Goal: Book appointment/travel/reservation

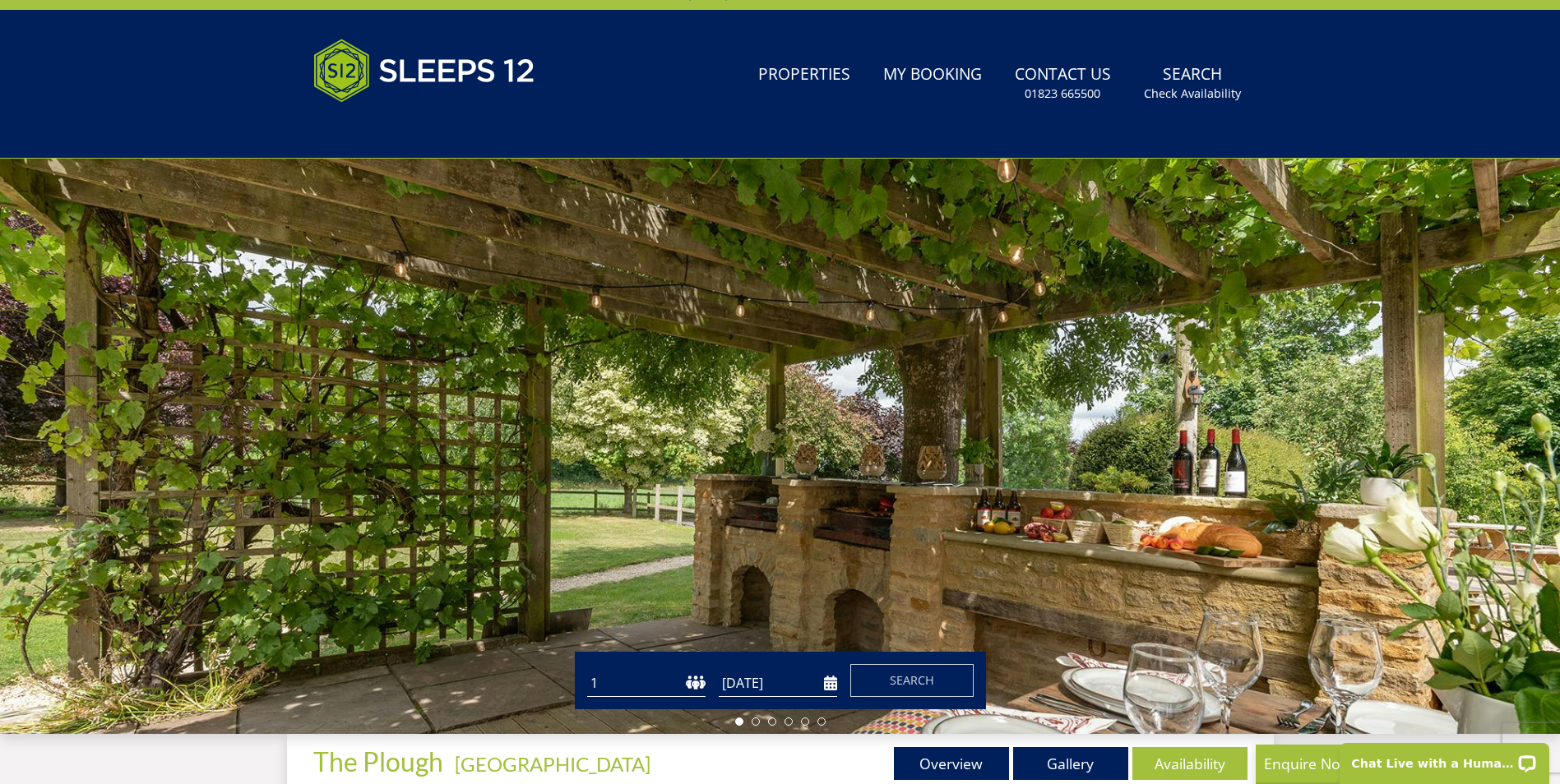
scroll to position [267, 0]
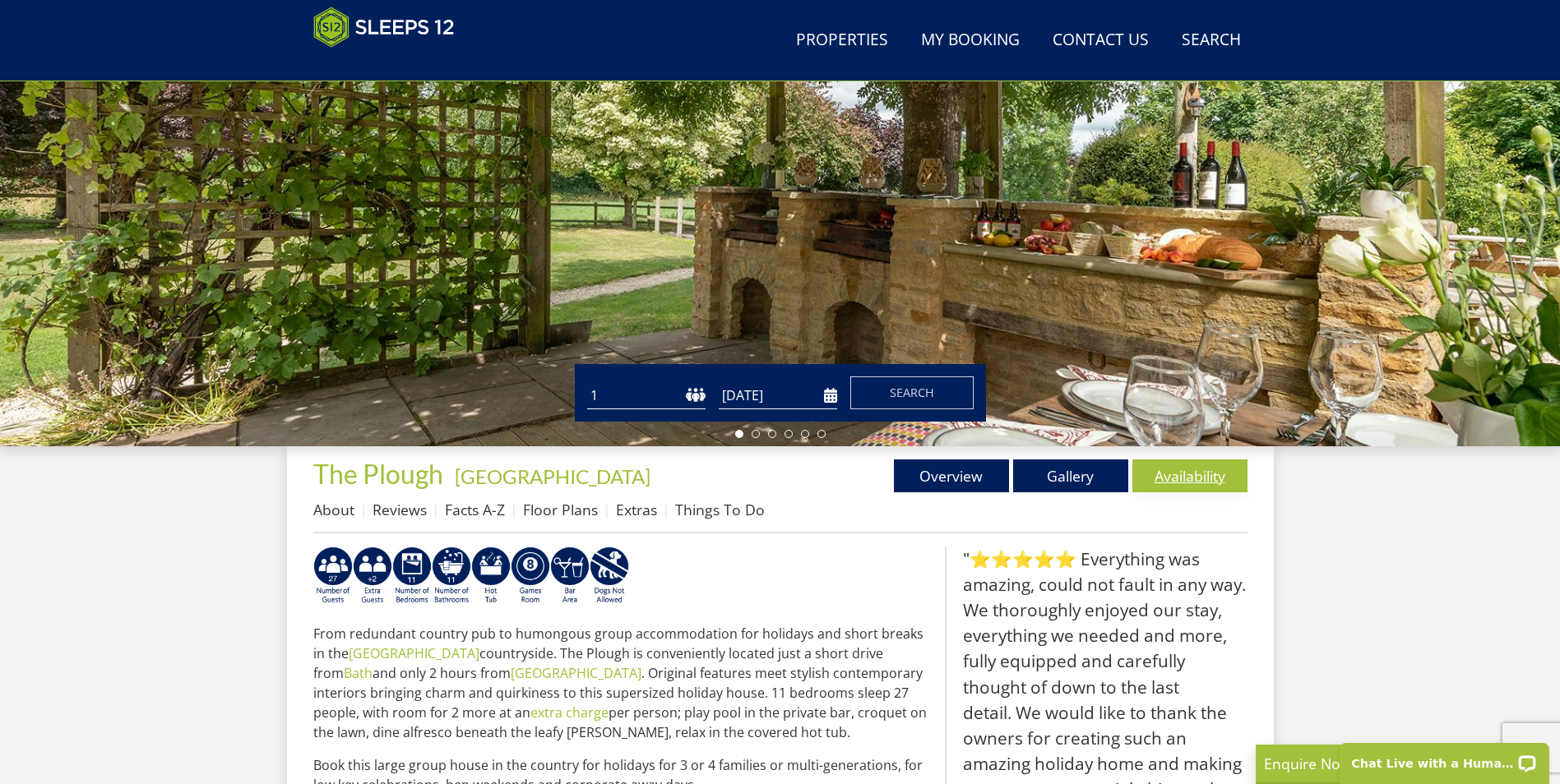
click at [1184, 472] on link "Availability" at bounding box center [1190, 475] width 115 height 33
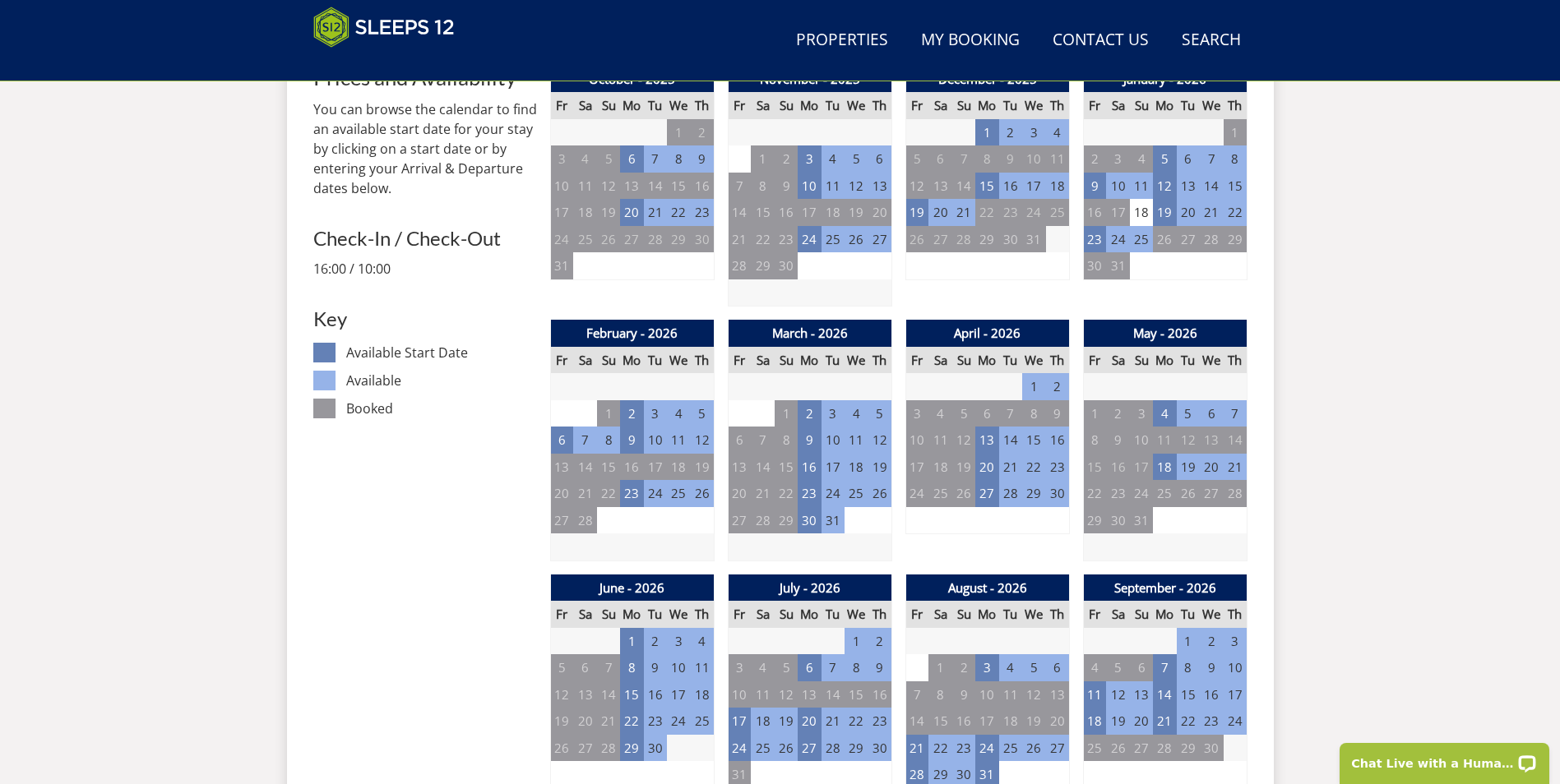
scroll to position [757, 0]
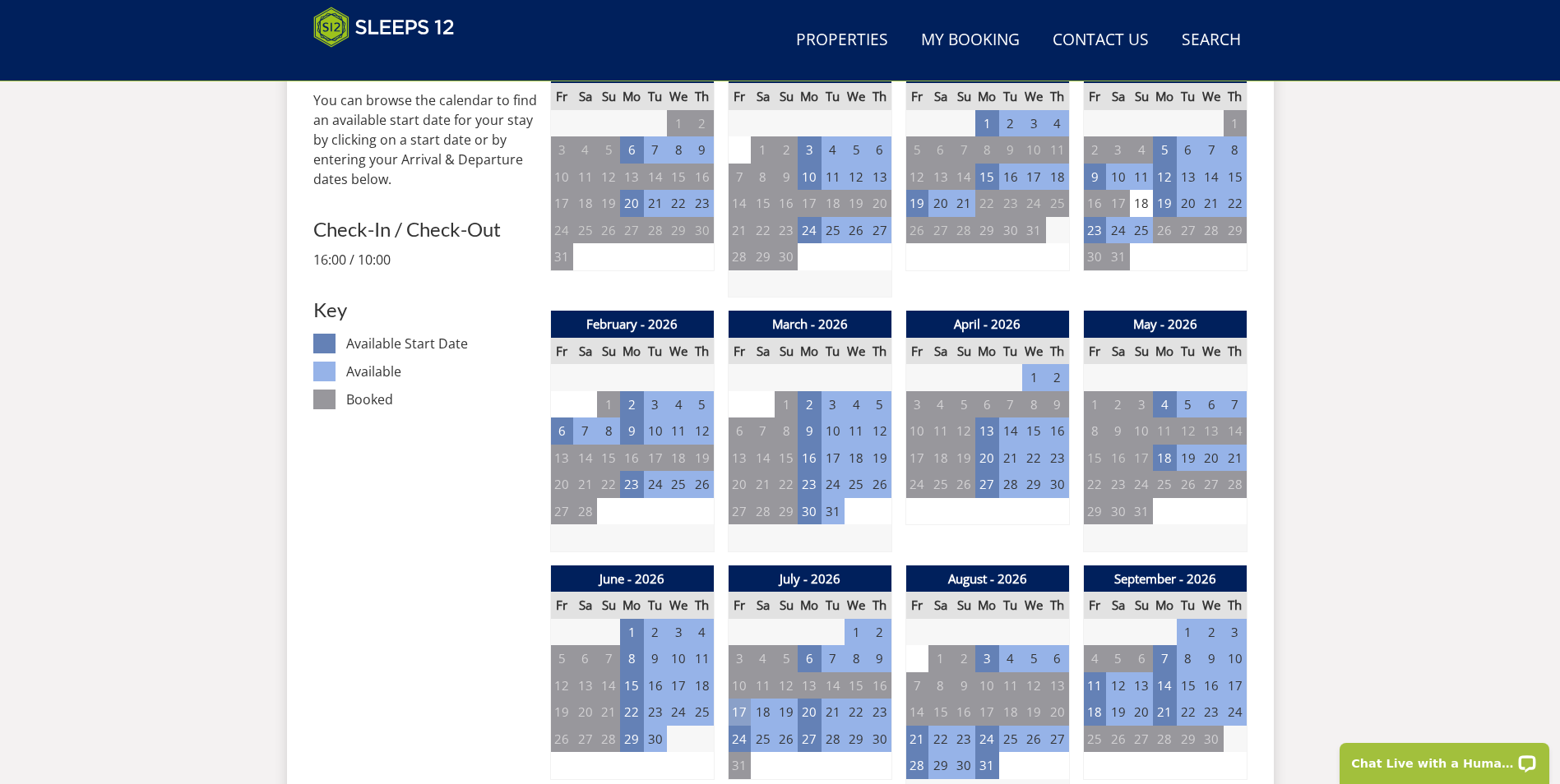
click at [742, 710] on td "17" at bounding box center [739, 712] width 23 height 27
click at [739, 739] on td "24" at bounding box center [739, 740] width 23 height 27
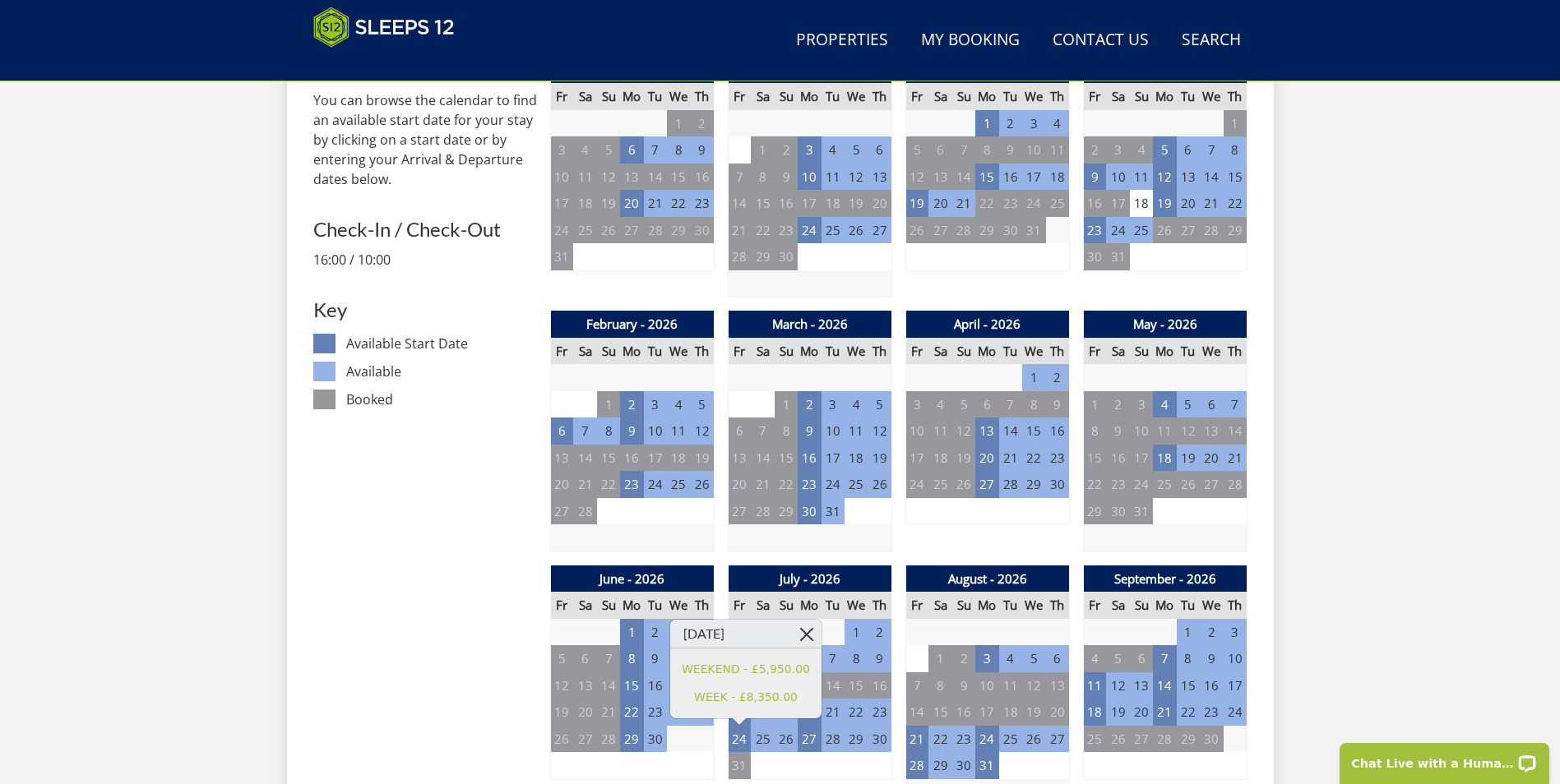
click at [794, 633] on link at bounding box center [807, 634] width 29 height 29
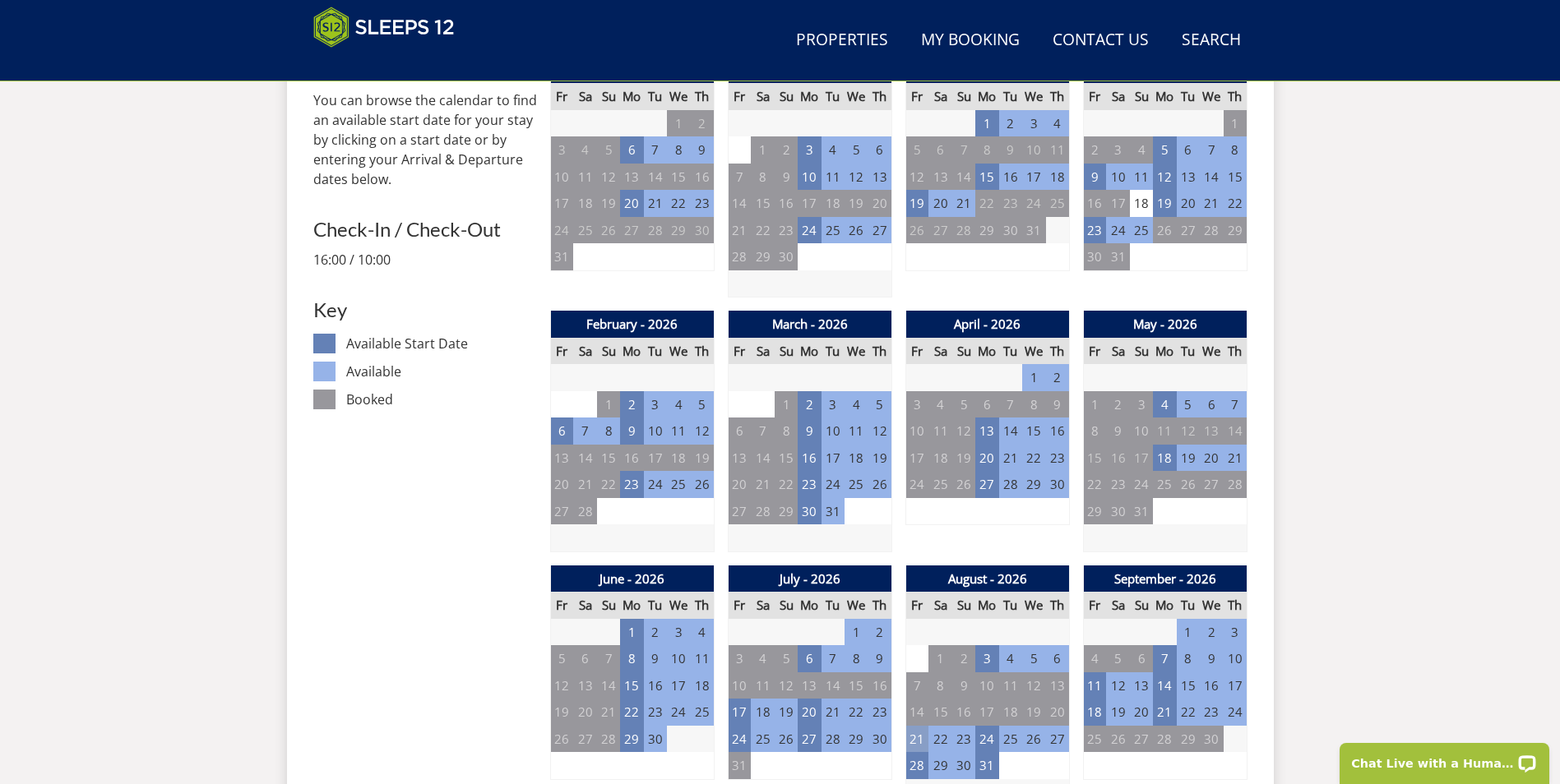
click at [917, 739] on td "21" at bounding box center [916, 740] width 23 height 27
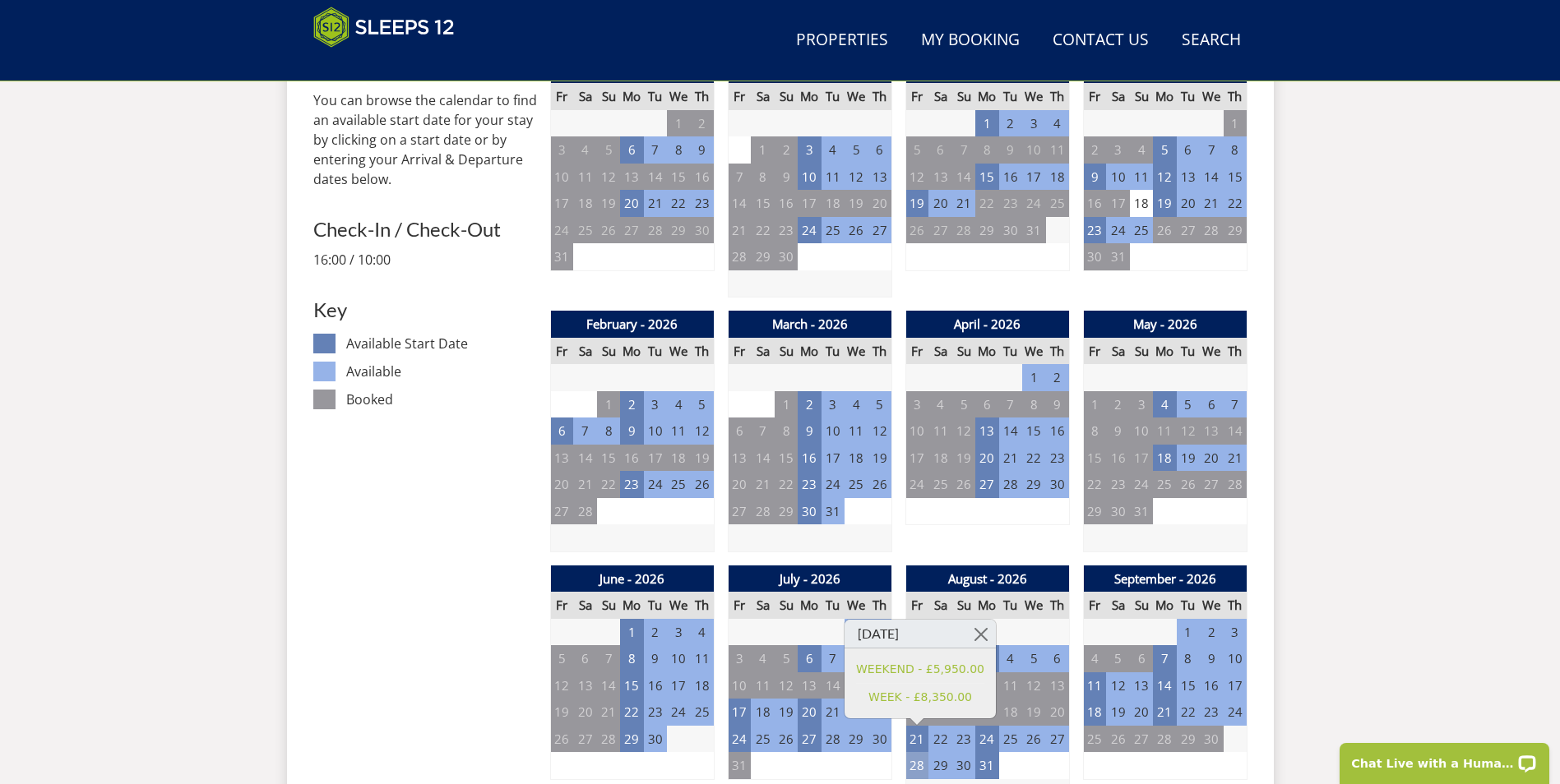
click at [914, 760] on td "28" at bounding box center [916, 766] width 23 height 27
click at [1095, 686] on td "11" at bounding box center [1094, 686] width 23 height 27
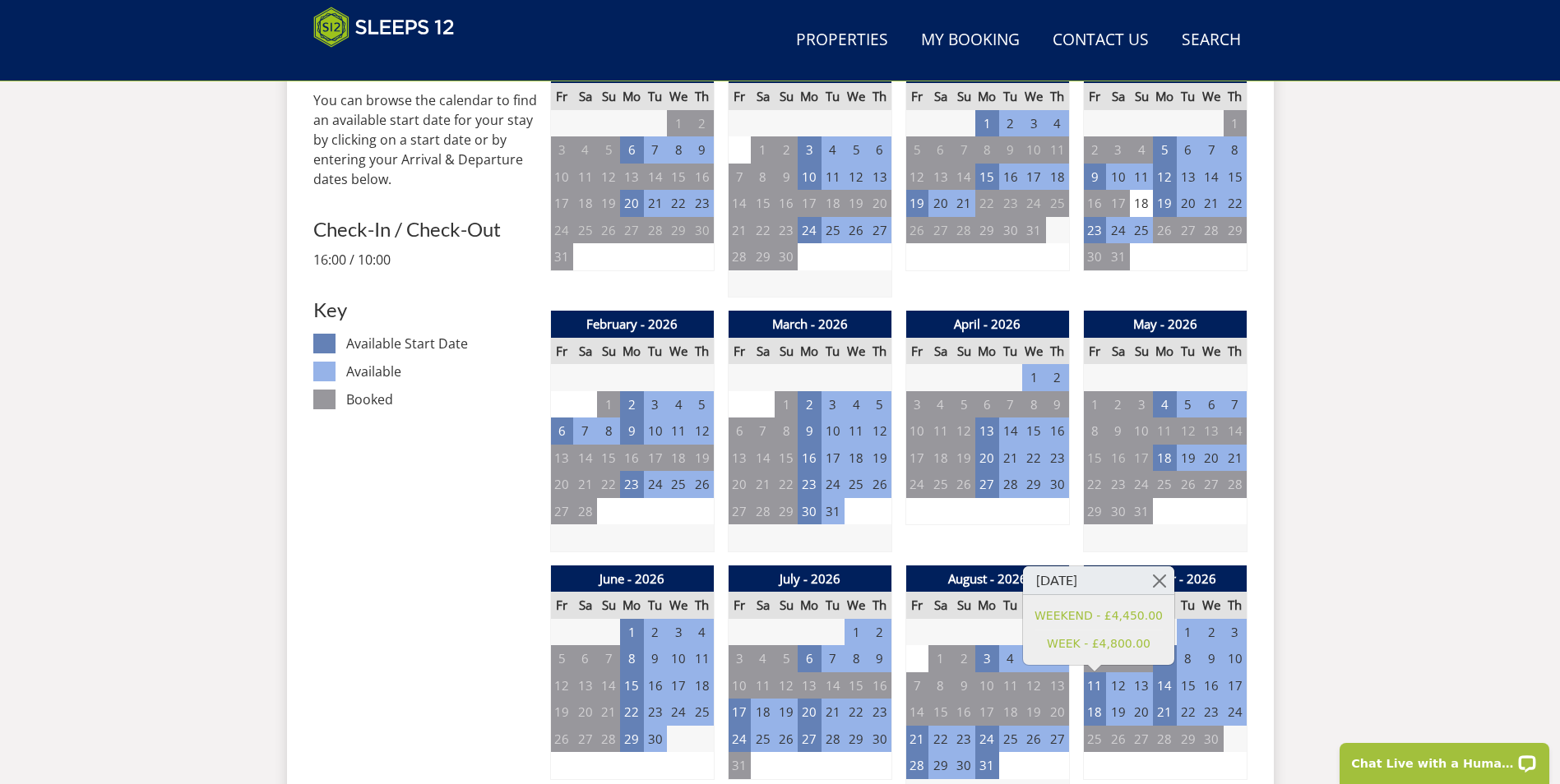
click at [1236, 527] on td at bounding box center [1164, 538] width 163 height 27
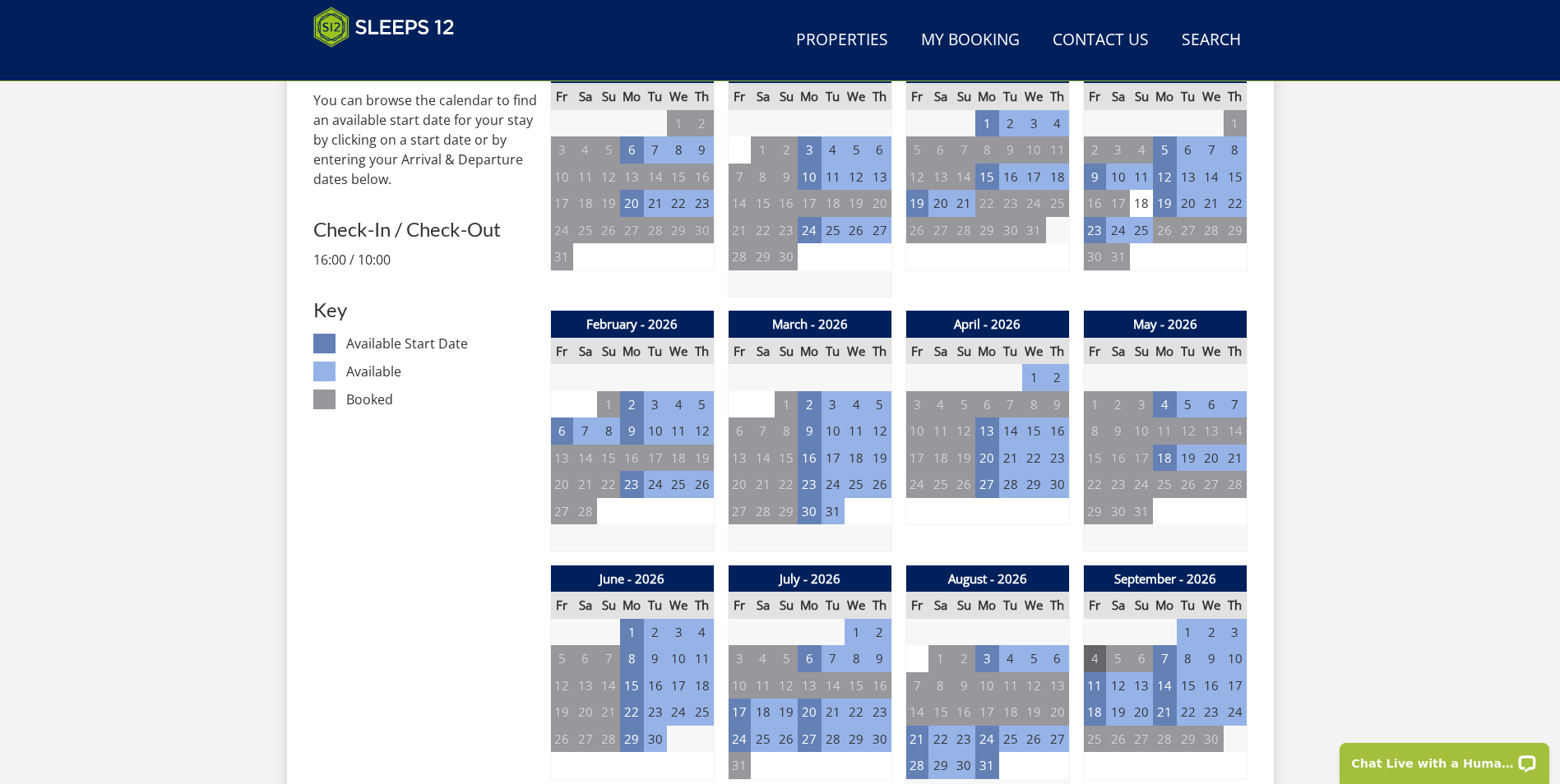
click at [1094, 657] on td "4" at bounding box center [1094, 659] width 23 height 27
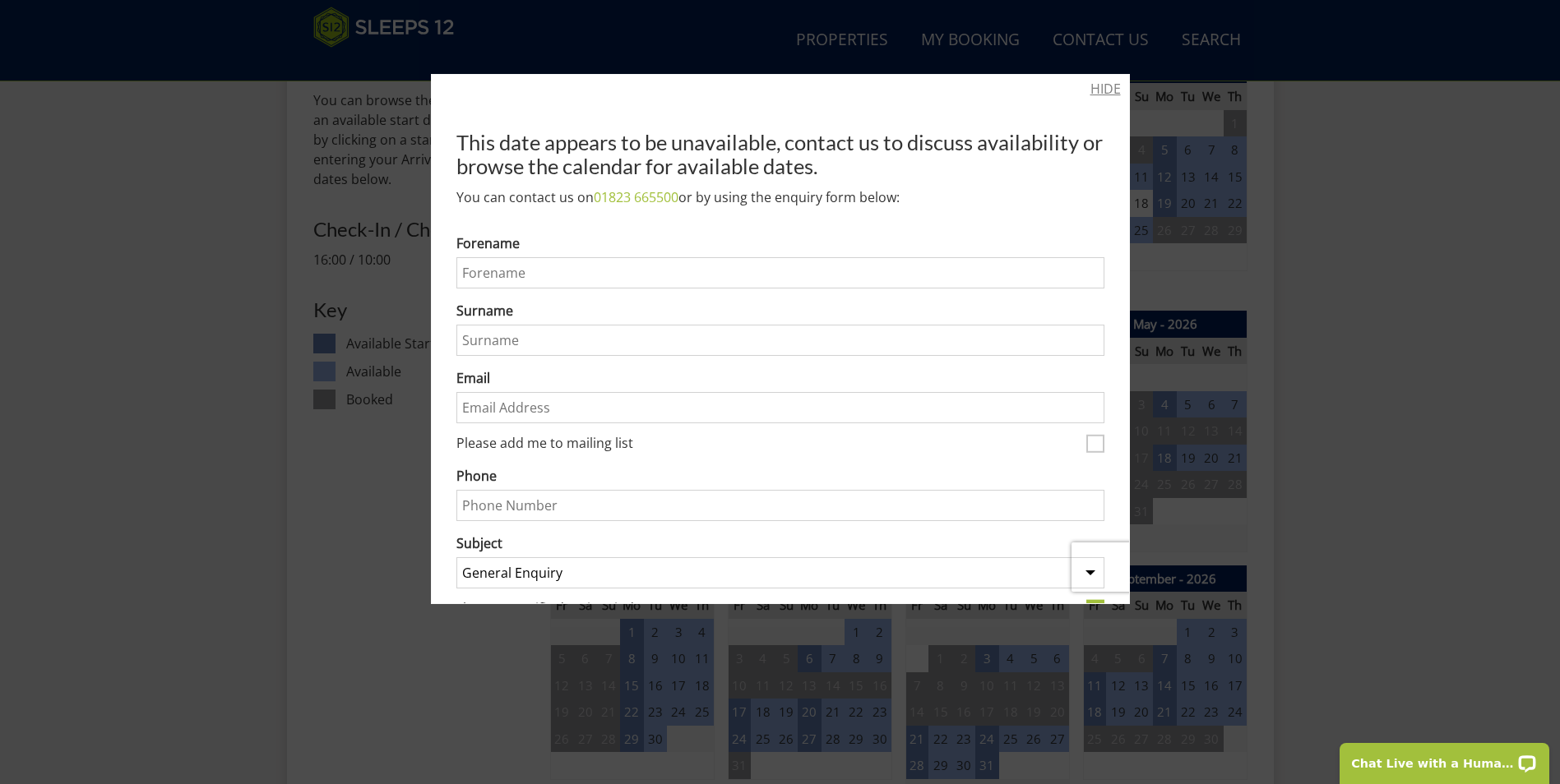
click at [1097, 88] on link "HIDE" at bounding box center [1105, 89] width 31 height 20
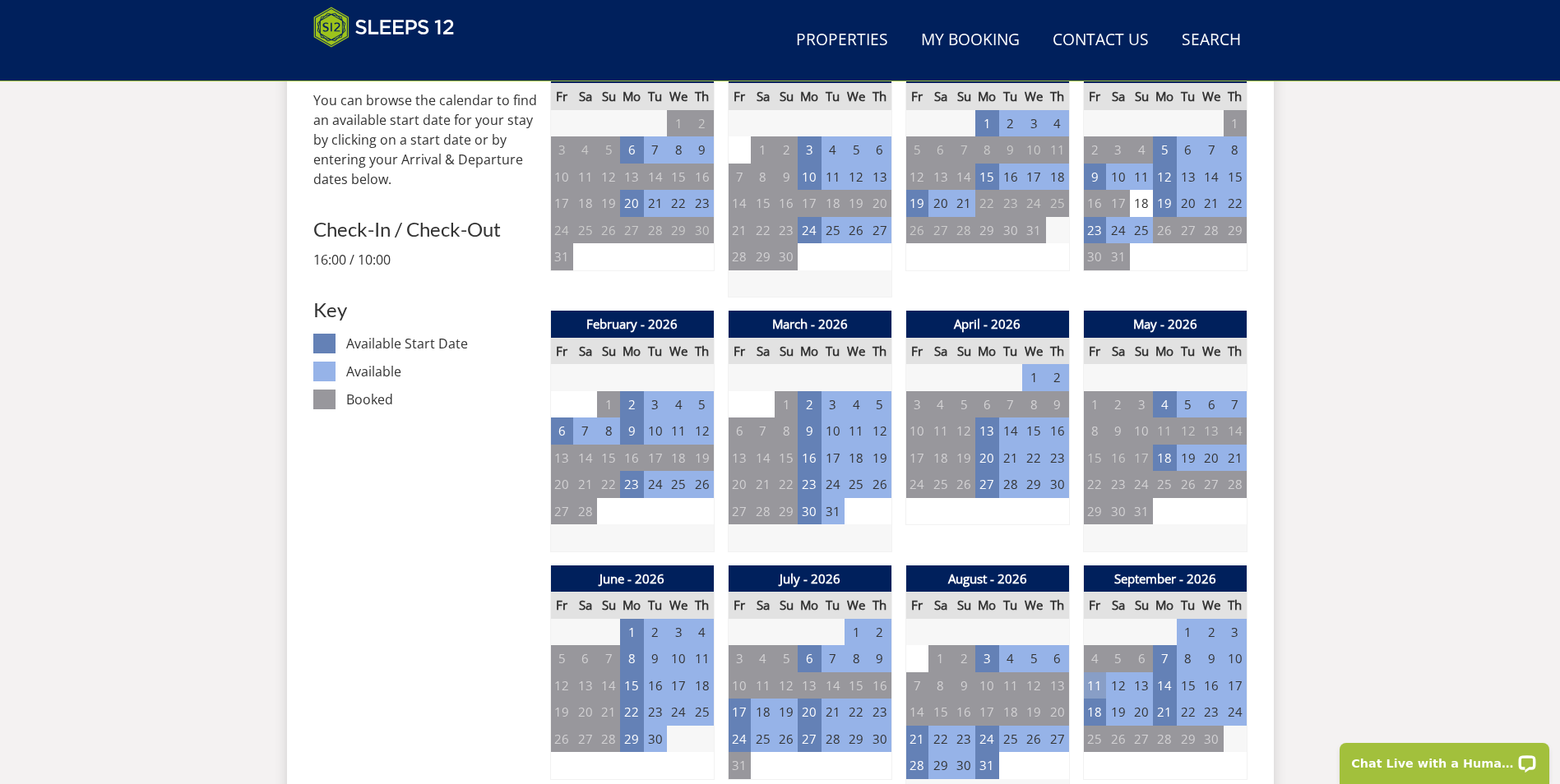
click at [1093, 682] on td "11" at bounding box center [1094, 686] width 23 height 27
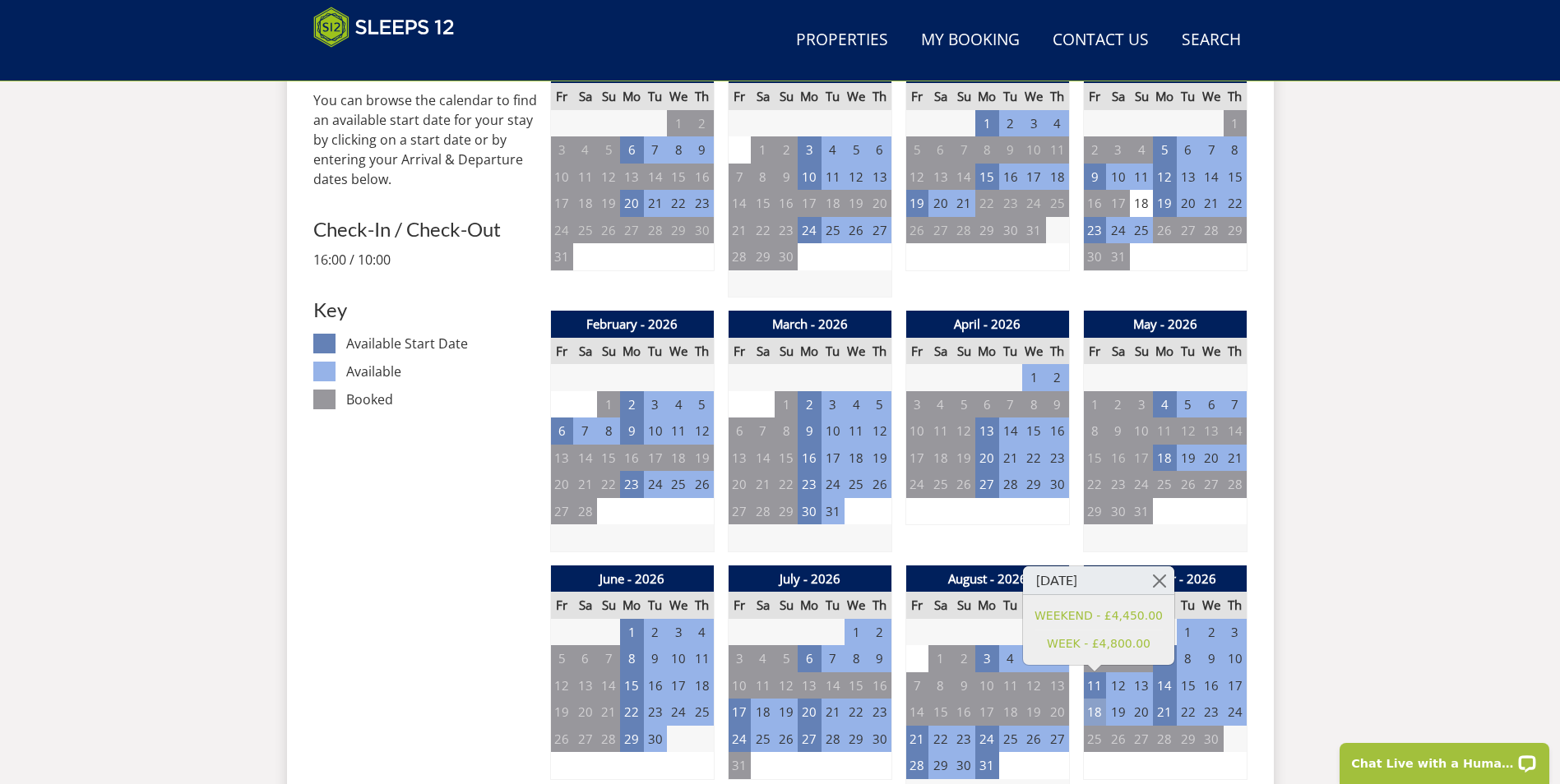
click at [1096, 708] on td "18" at bounding box center [1094, 712] width 23 height 27
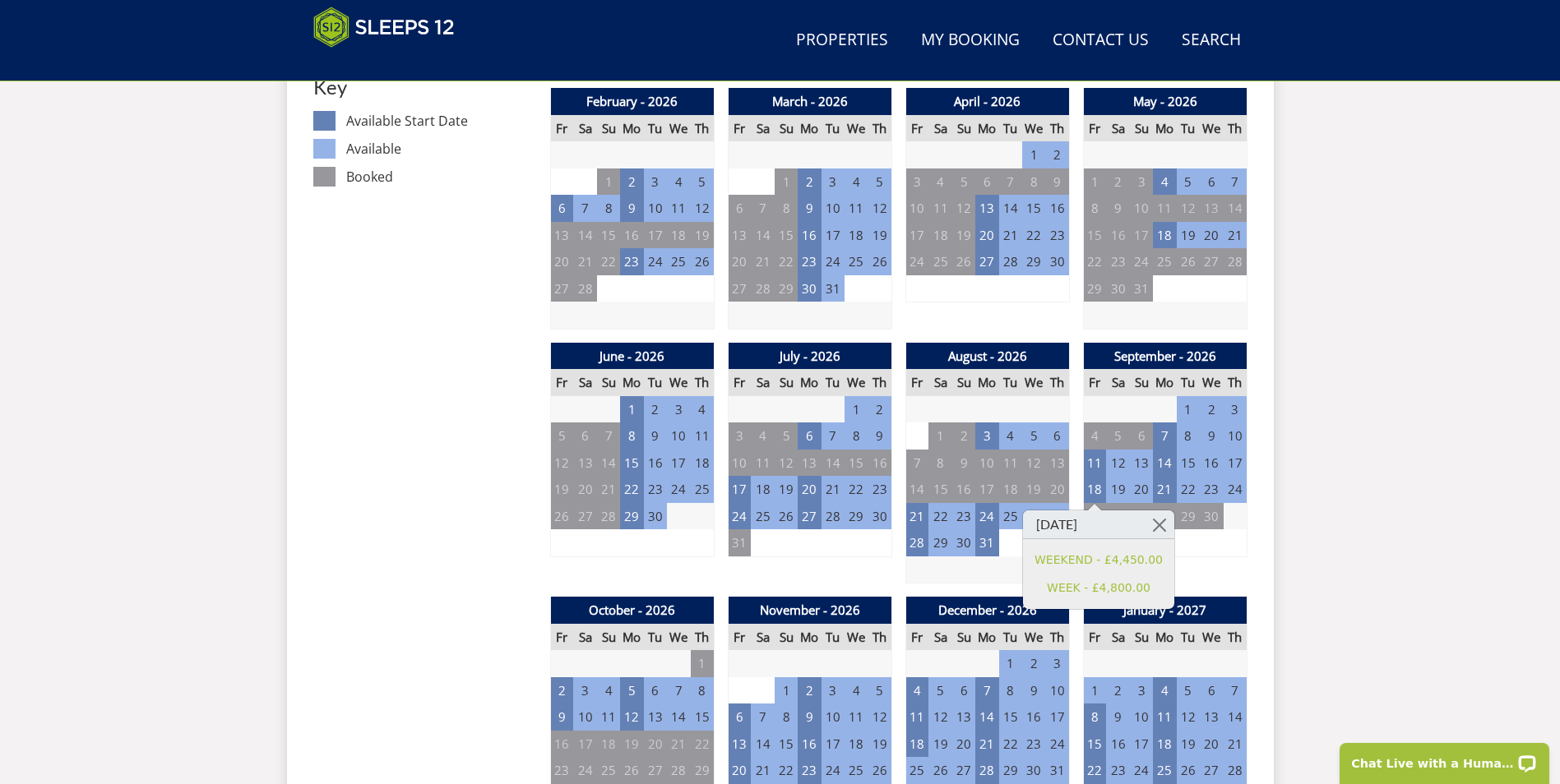
scroll to position [1003, 0]
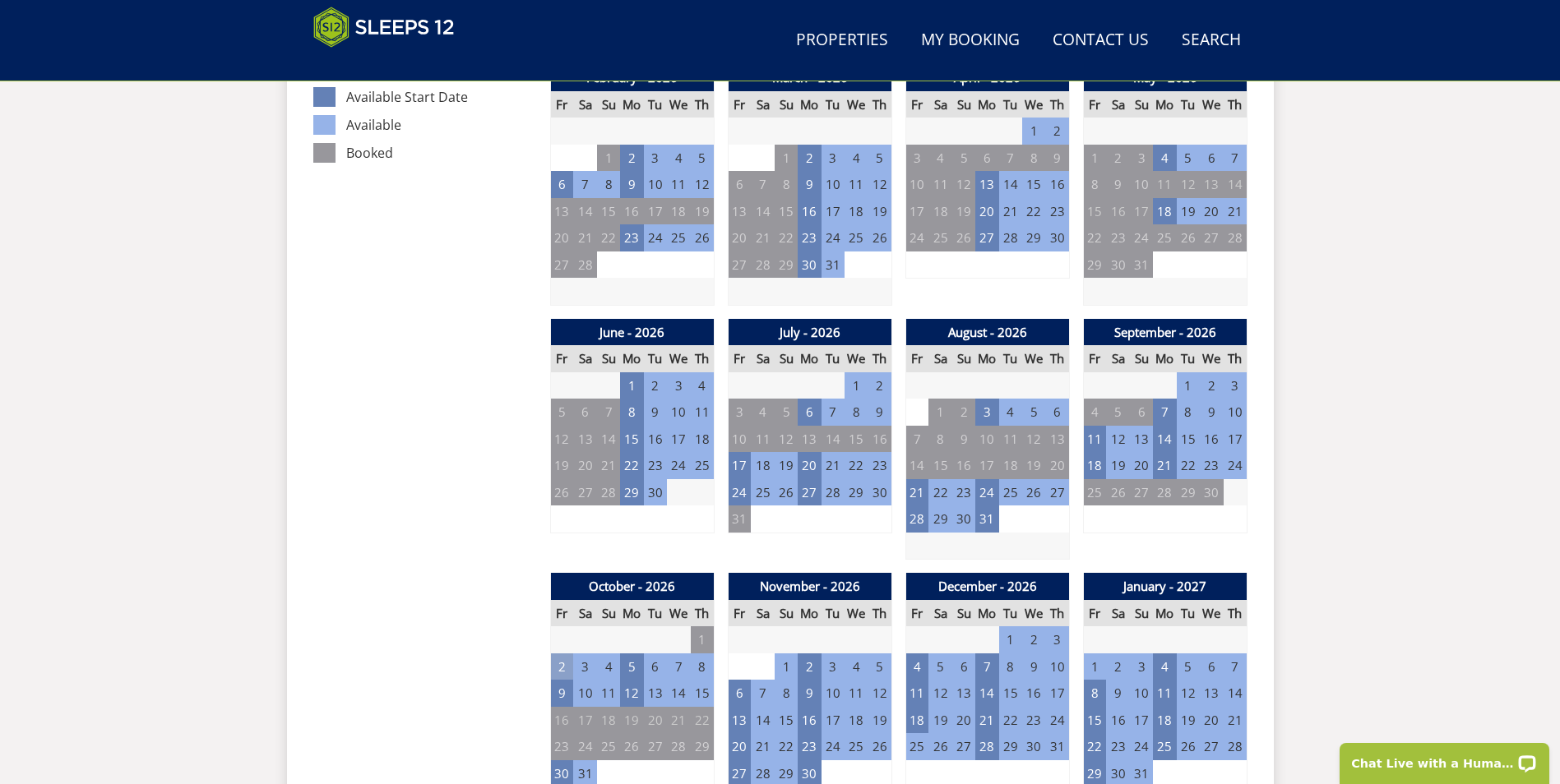
click at [562, 666] on td "2" at bounding box center [561, 667] width 23 height 27
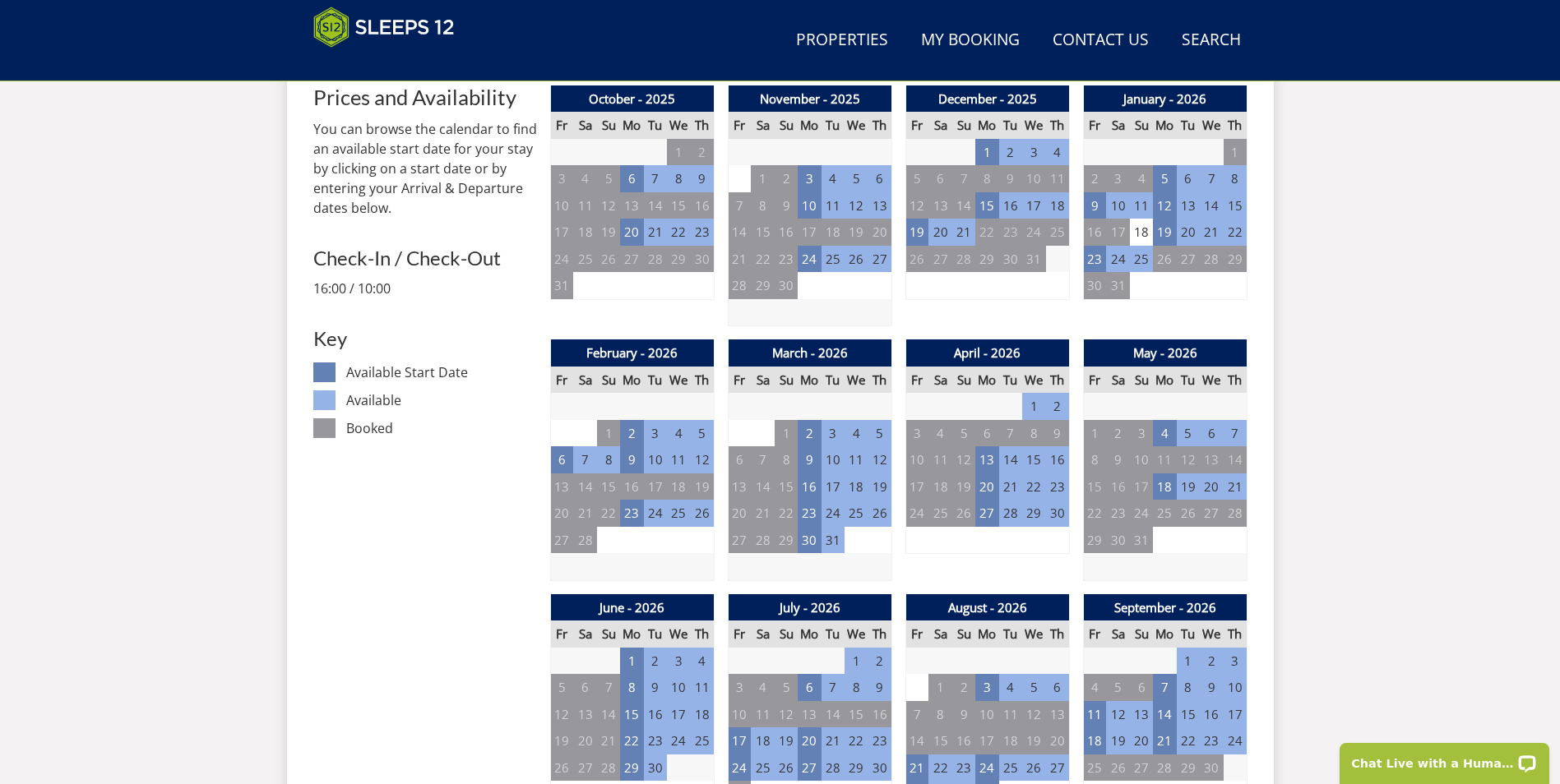
scroll to position [757, 0]
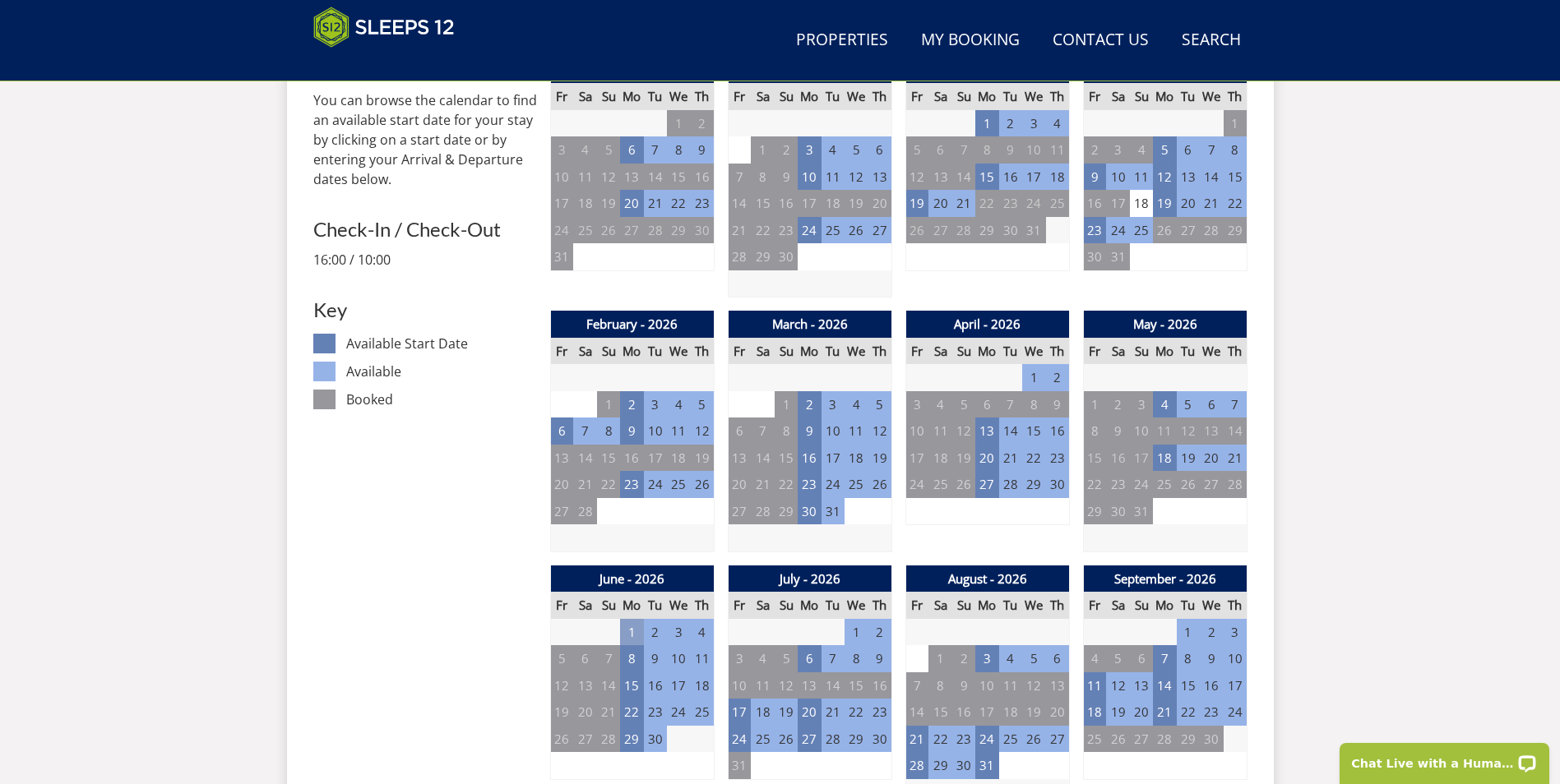
click at [629, 629] on td "1" at bounding box center [631, 632] width 23 height 27
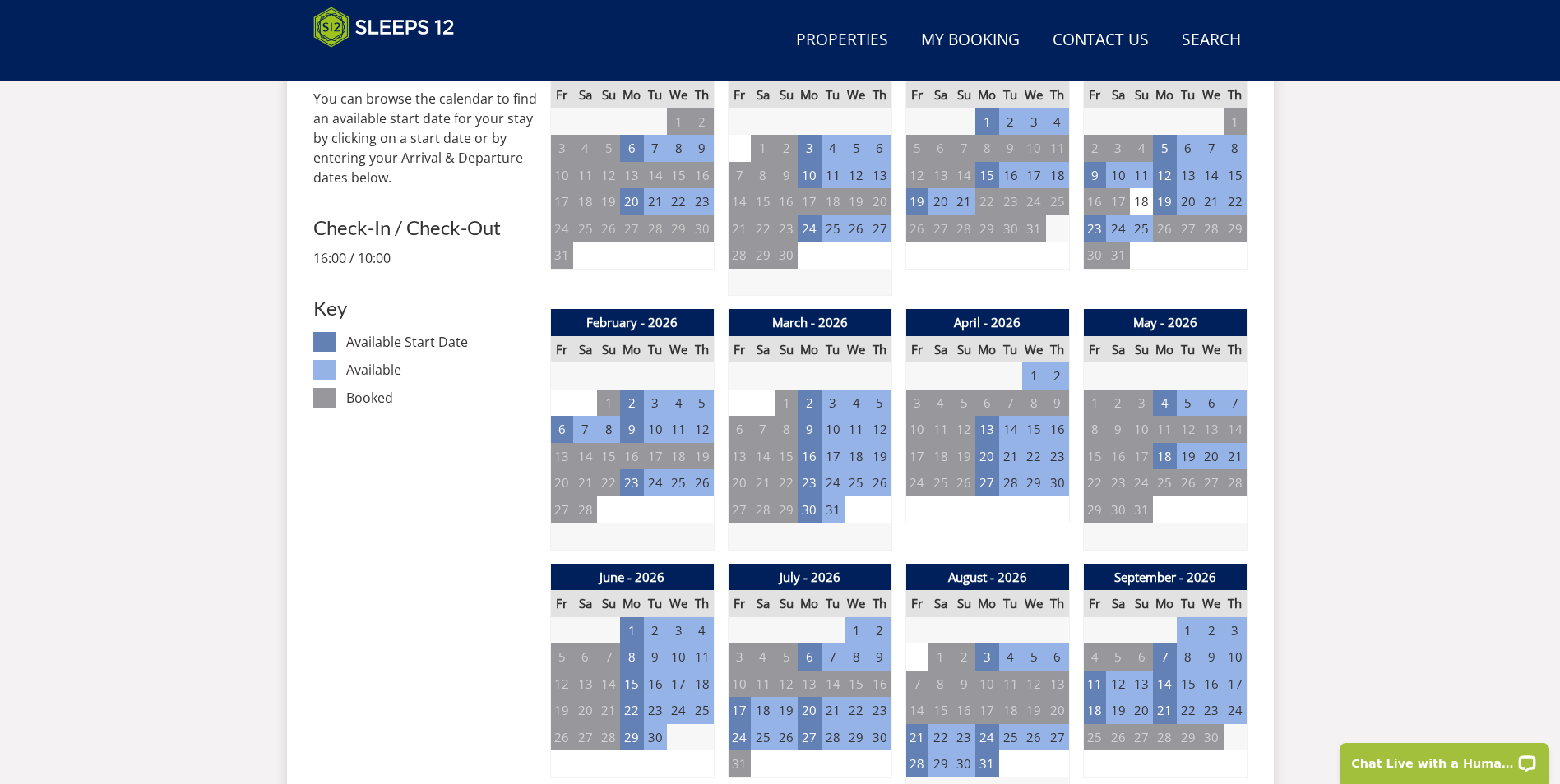
scroll to position [765, 0]
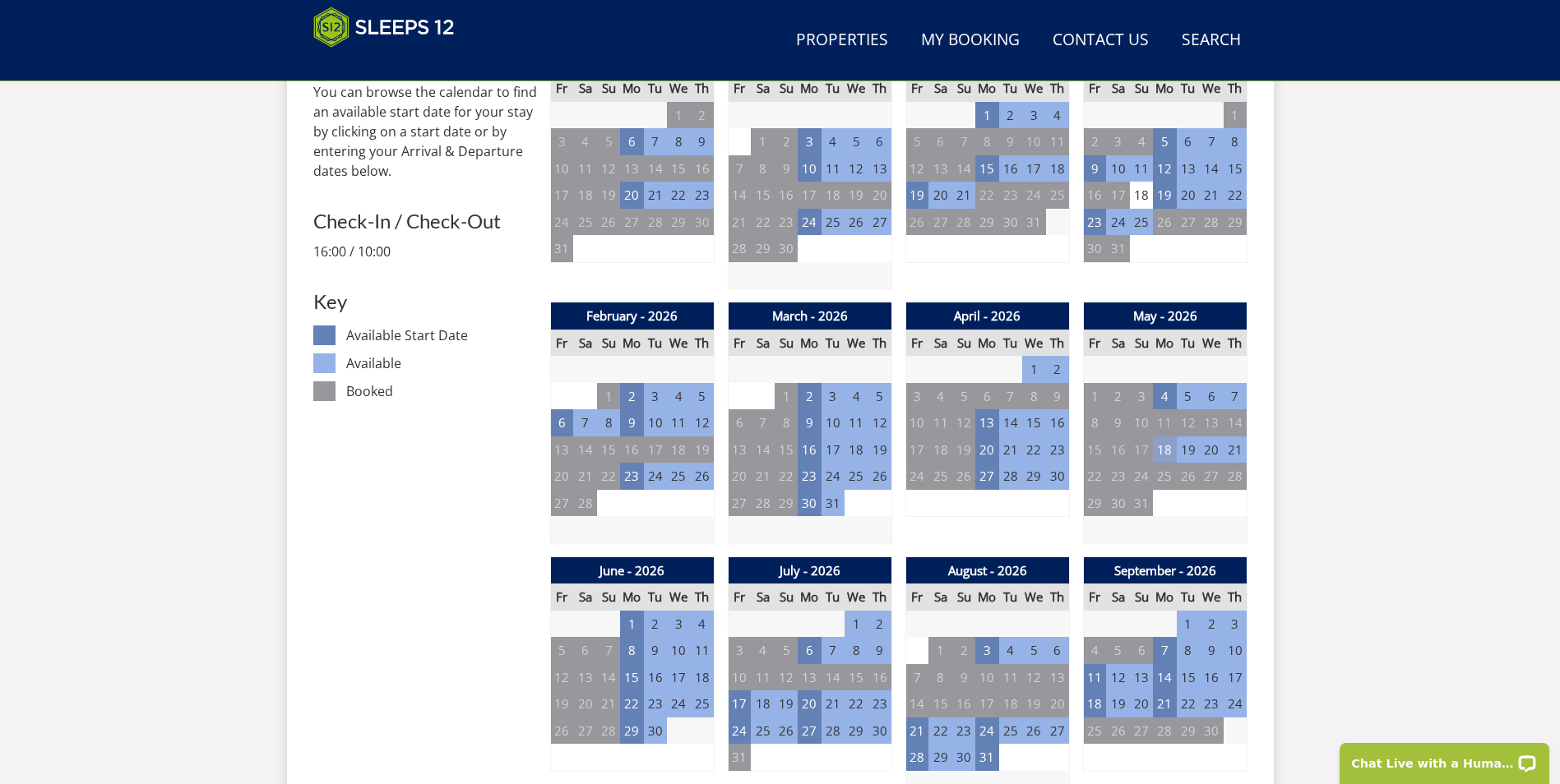
click at [1168, 453] on td "18" at bounding box center [1163, 450] width 23 height 27
click at [634, 650] on td "8" at bounding box center [631, 651] width 23 height 27
click at [633, 670] on td "15" at bounding box center [631, 678] width 23 height 27
click at [809, 646] on td "6" at bounding box center [809, 651] width 23 height 27
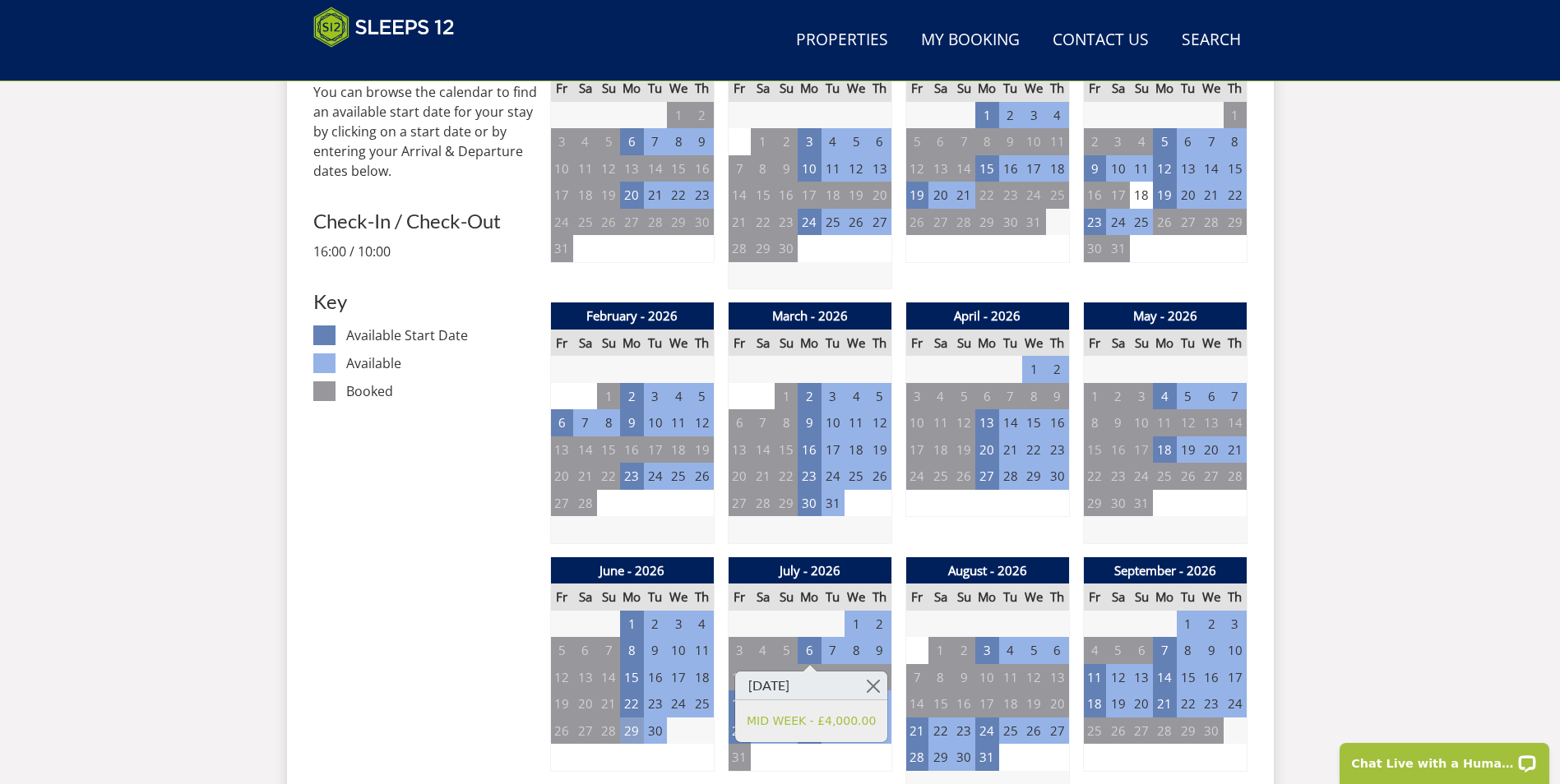
click at [630, 730] on td "29" at bounding box center [631, 731] width 23 height 27
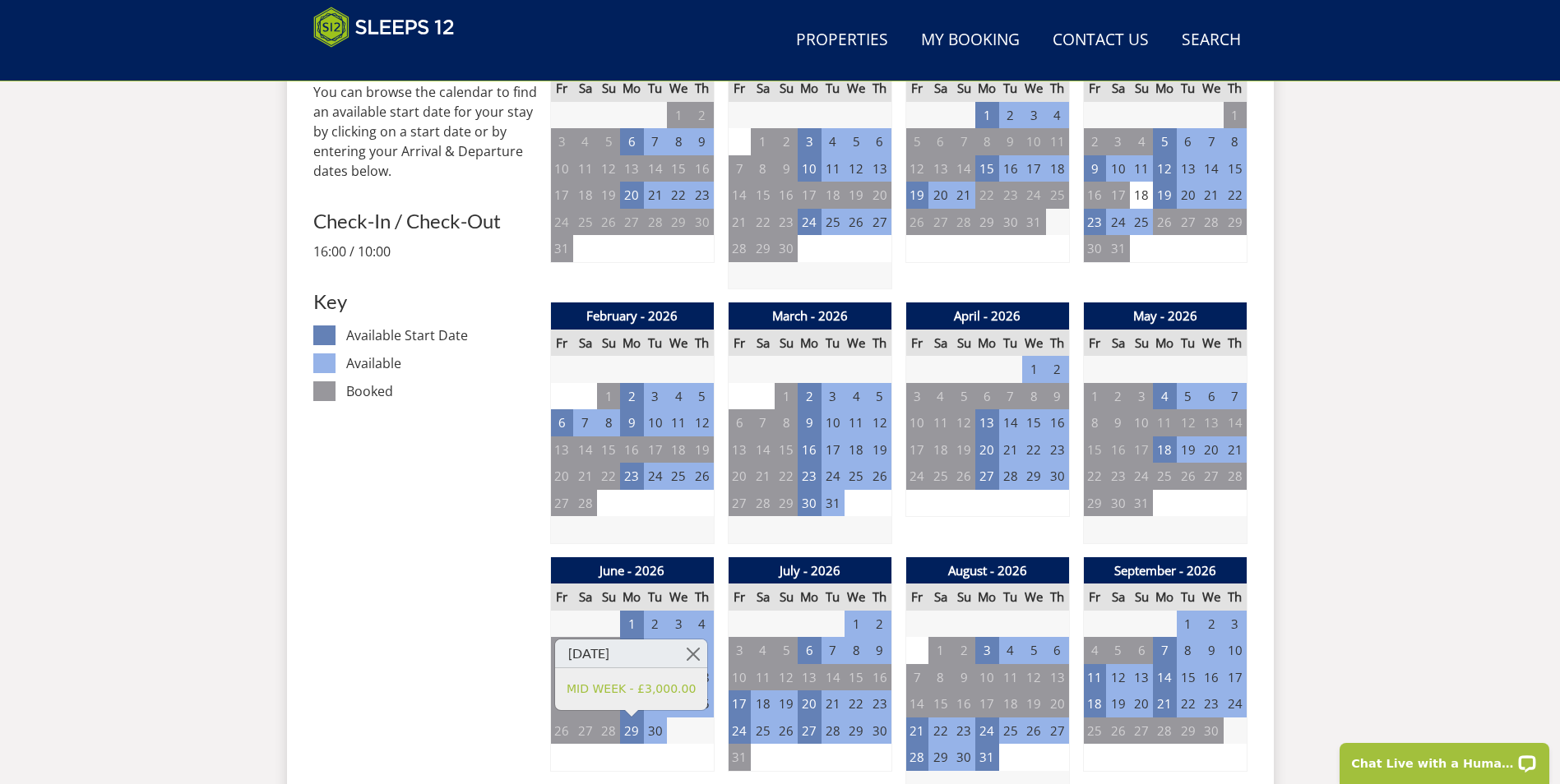
click at [654, 624] on td "2" at bounding box center [654, 624] width 23 height 27
click at [633, 625] on td "1" at bounding box center [631, 624] width 23 height 27
